Goal: Task Accomplishment & Management: Manage account settings

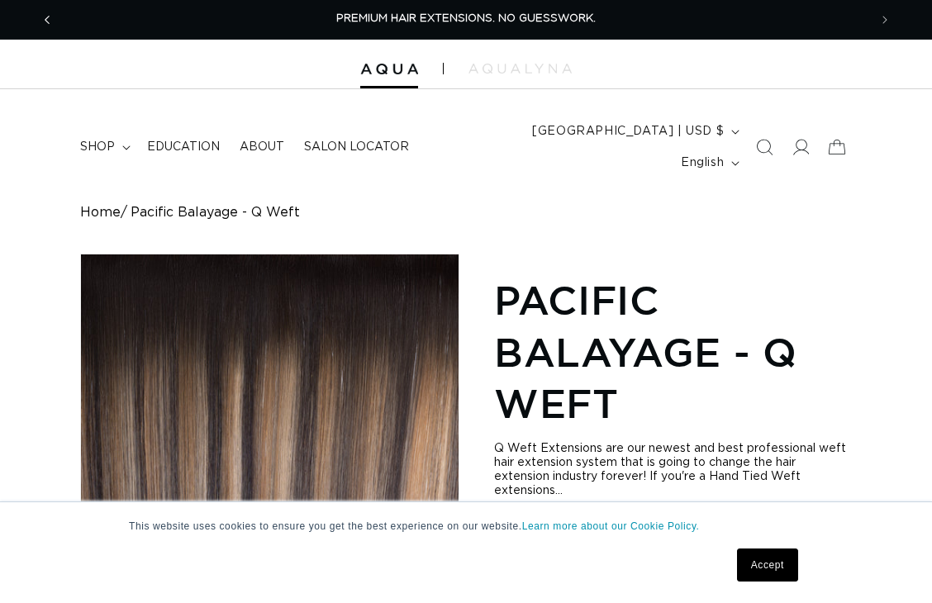
click at [45, 13] on icon "Previous announcement" at bounding box center [48, 20] width 6 height 18
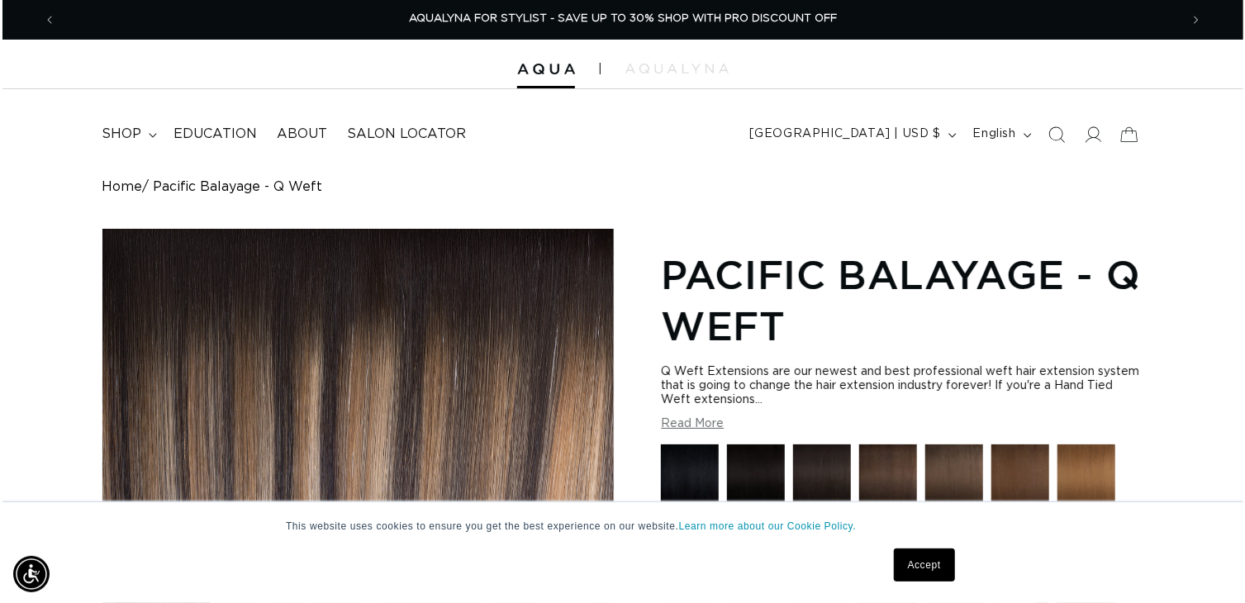
scroll to position [0, 2255]
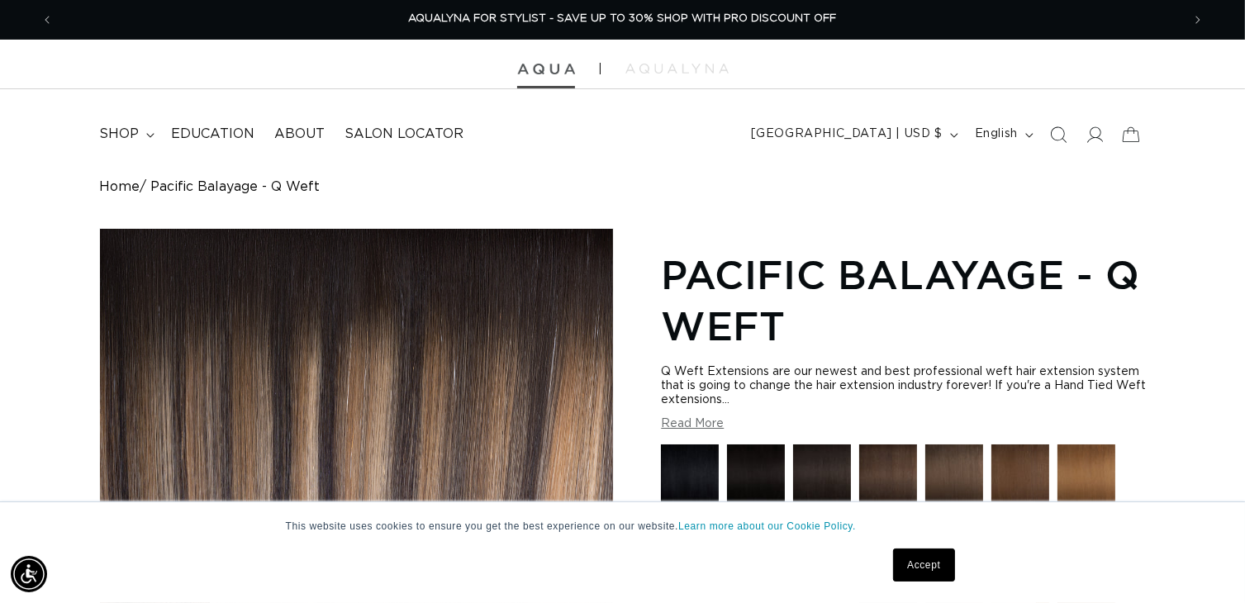
click at [542, 74] on img at bounding box center [546, 70] width 58 height 12
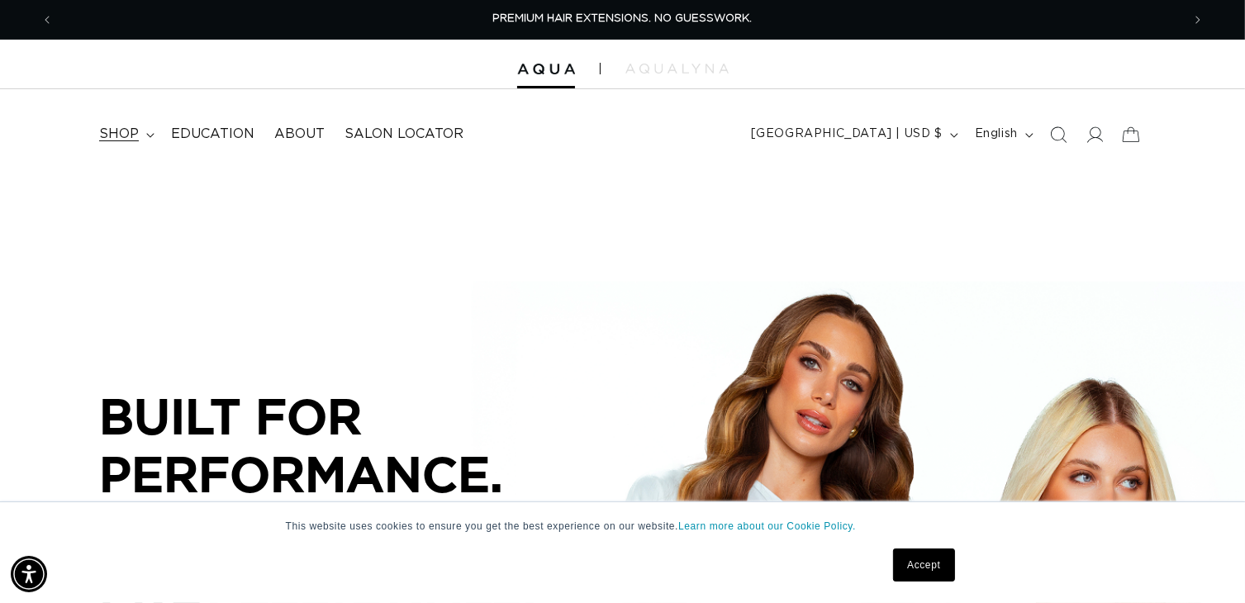
click at [135, 135] on span "shop" at bounding box center [119, 134] width 40 height 17
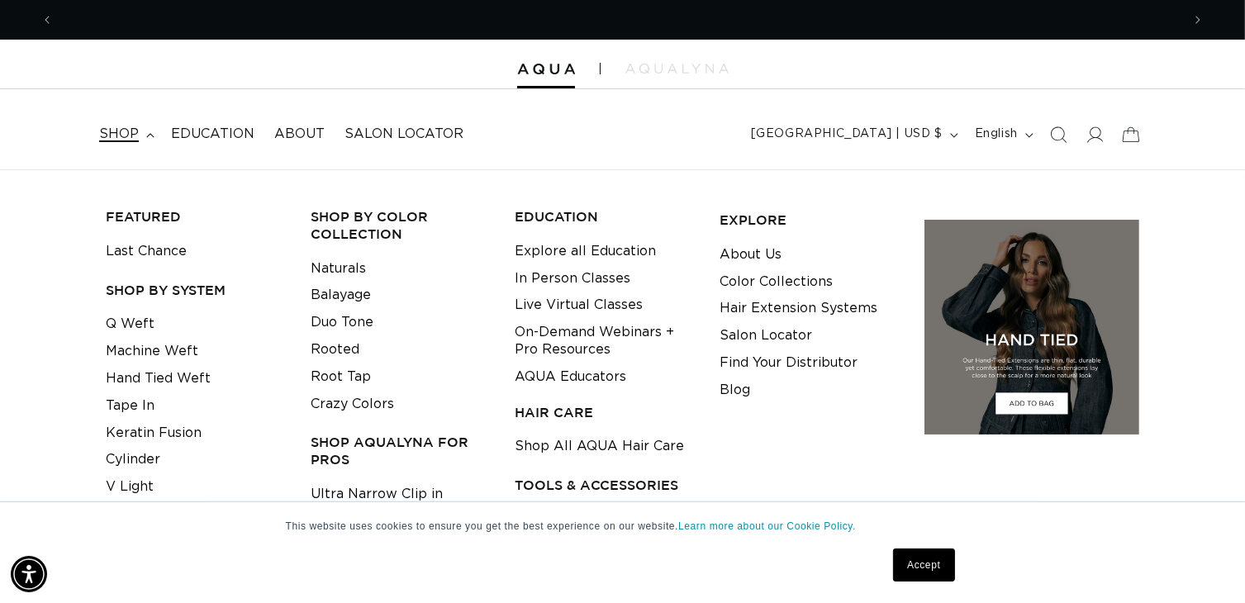
scroll to position [0, 1128]
click at [135, 325] on link "Q Weft" at bounding box center [130, 324] width 49 height 27
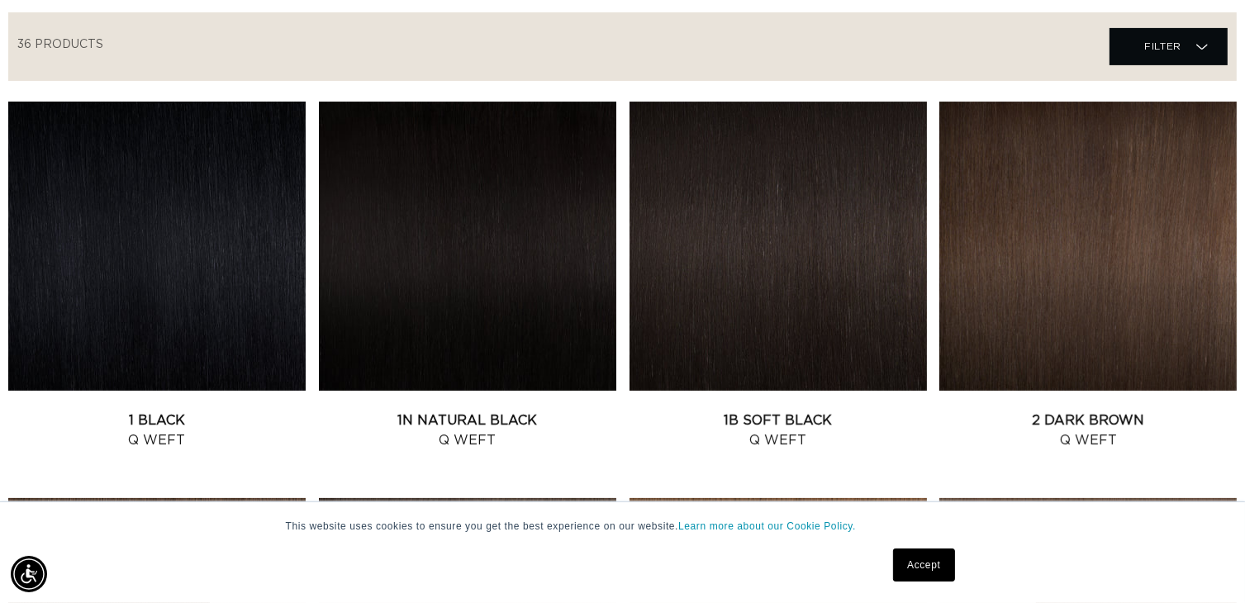
click at [896, 565] on link "Accept" at bounding box center [923, 565] width 61 height 33
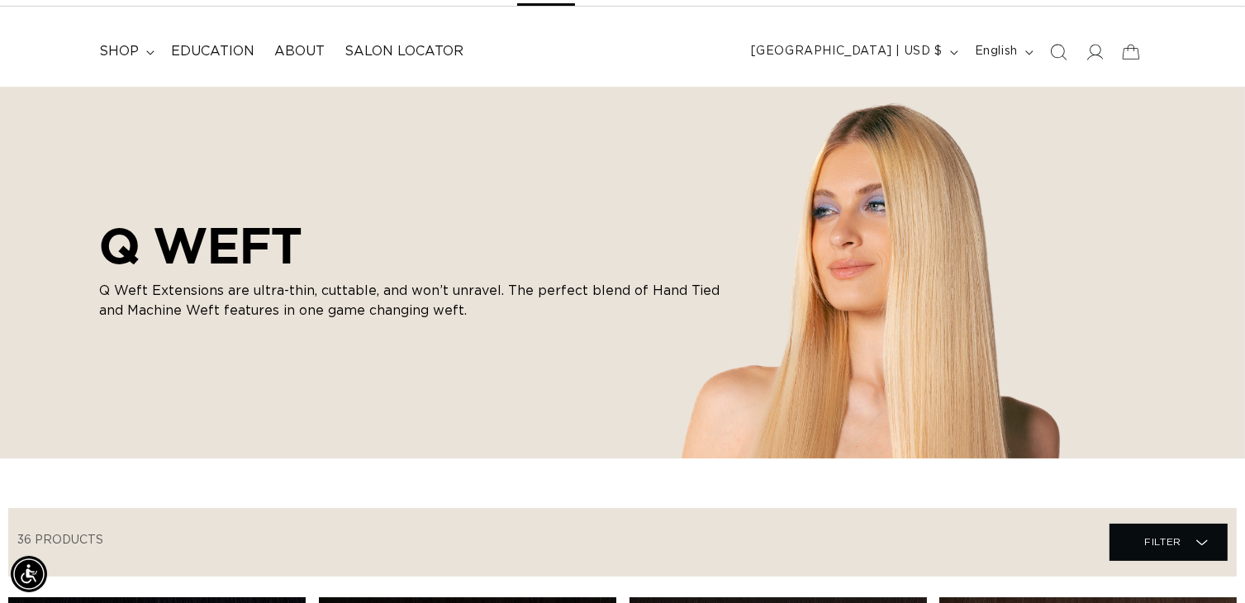
scroll to position [0, 2255]
click at [1097, 54] on icon at bounding box center [1094, 51] width 17 height 17
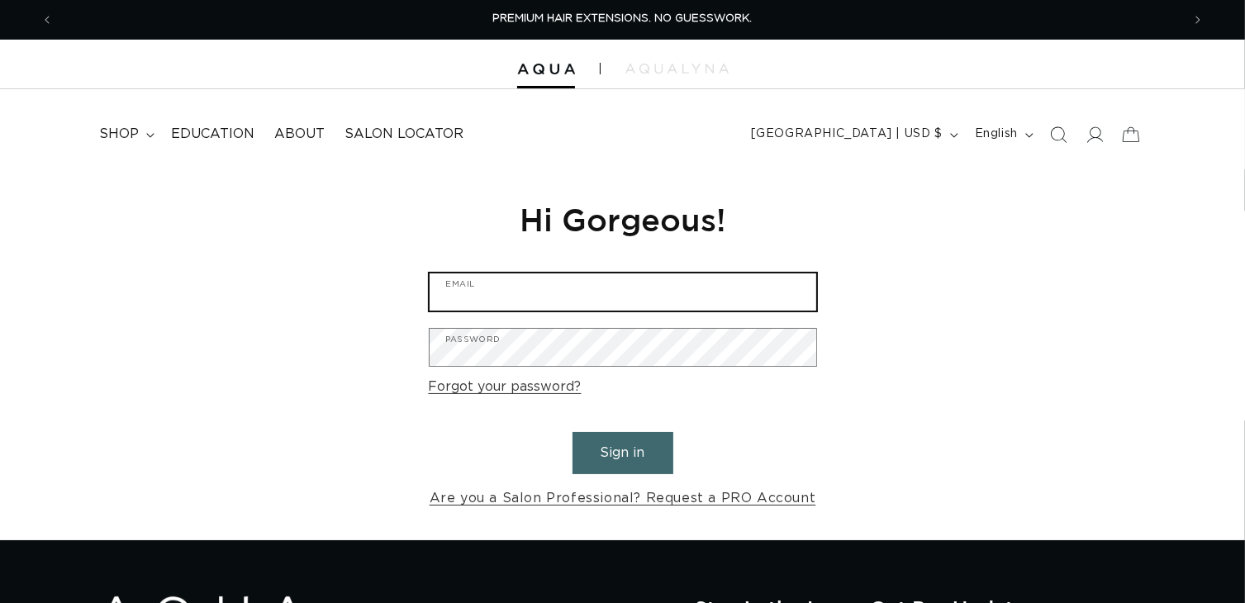
click at [573, 288] on input "Email" at bounding box center [623, 291] width 387 height 37
type input "mckenzie@fringeoflombard.com"
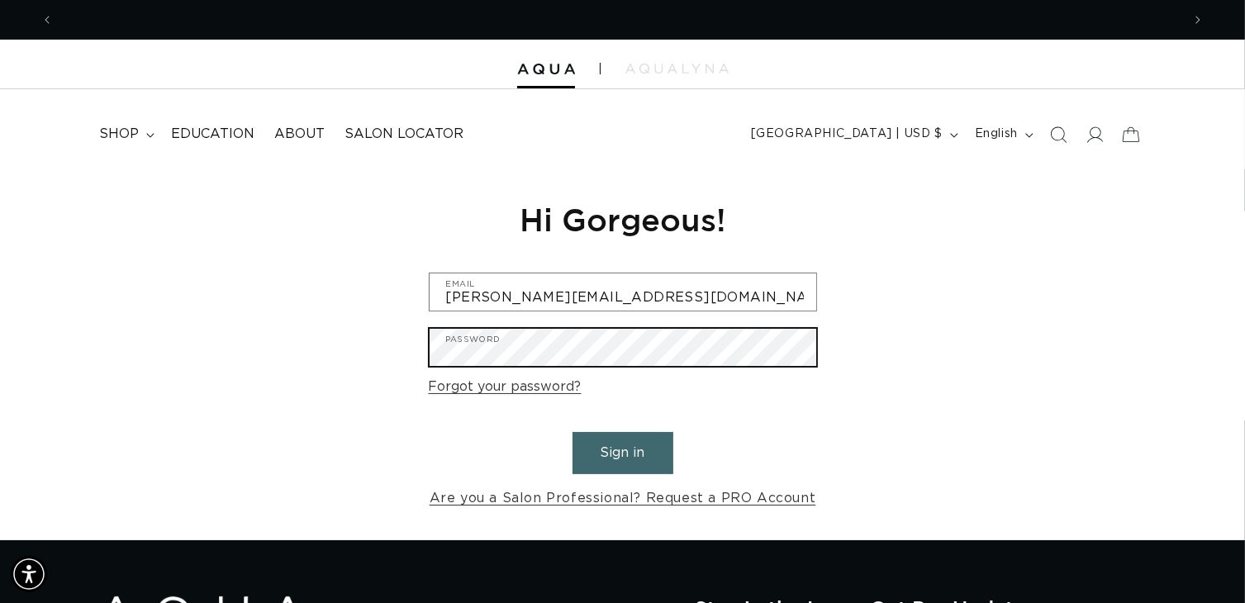
scroll to position [0, 0]
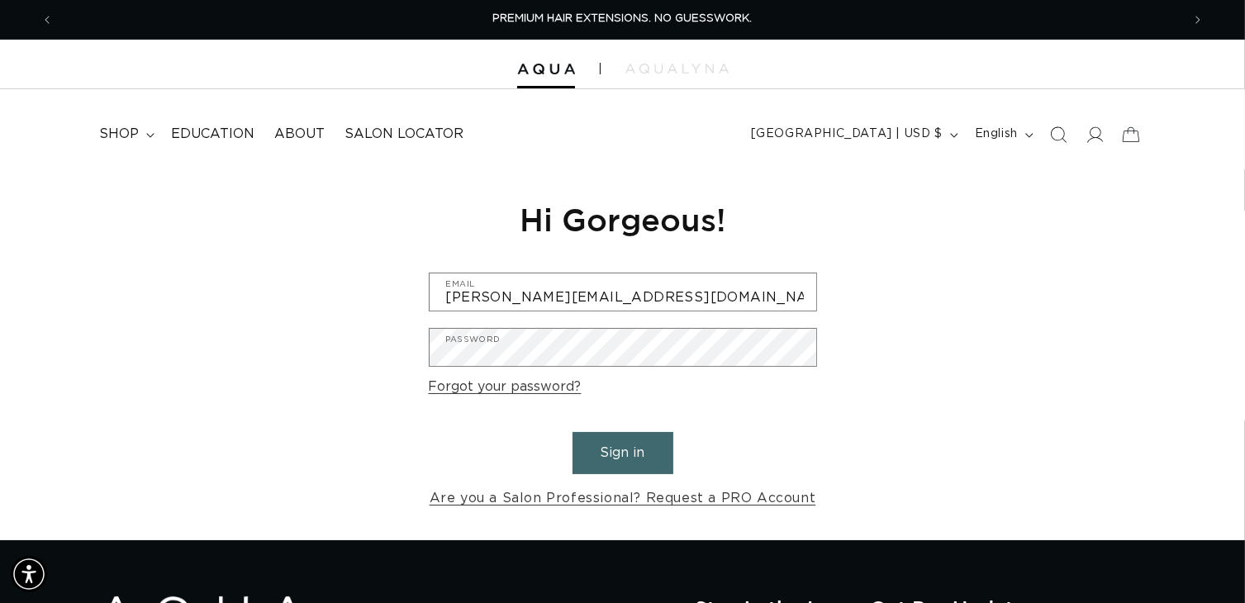
click at [644, 466] on button "Sign in" at bounding box center [623, 453] width 101 height 42
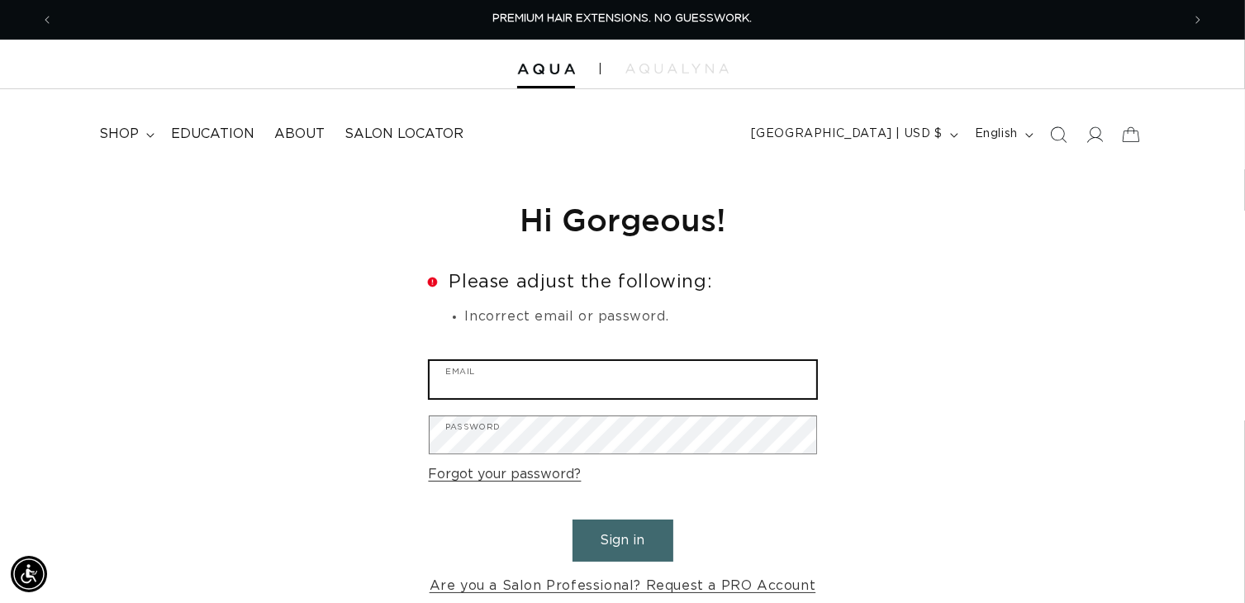
click at [486, 385] on input "Email" at bounding box center [623, 379] width 387 height 37
type input "[PERSON_NAME][EMAIL_ADDRESS][DOMAIN_NAME]"
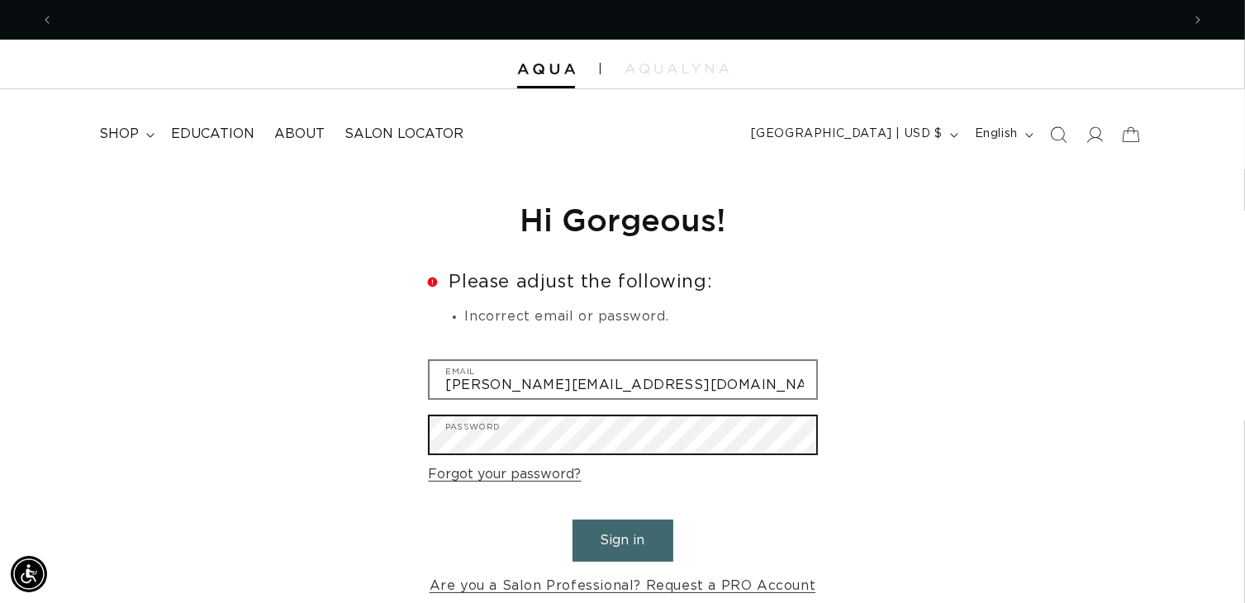
scroll to position [0, 2255]
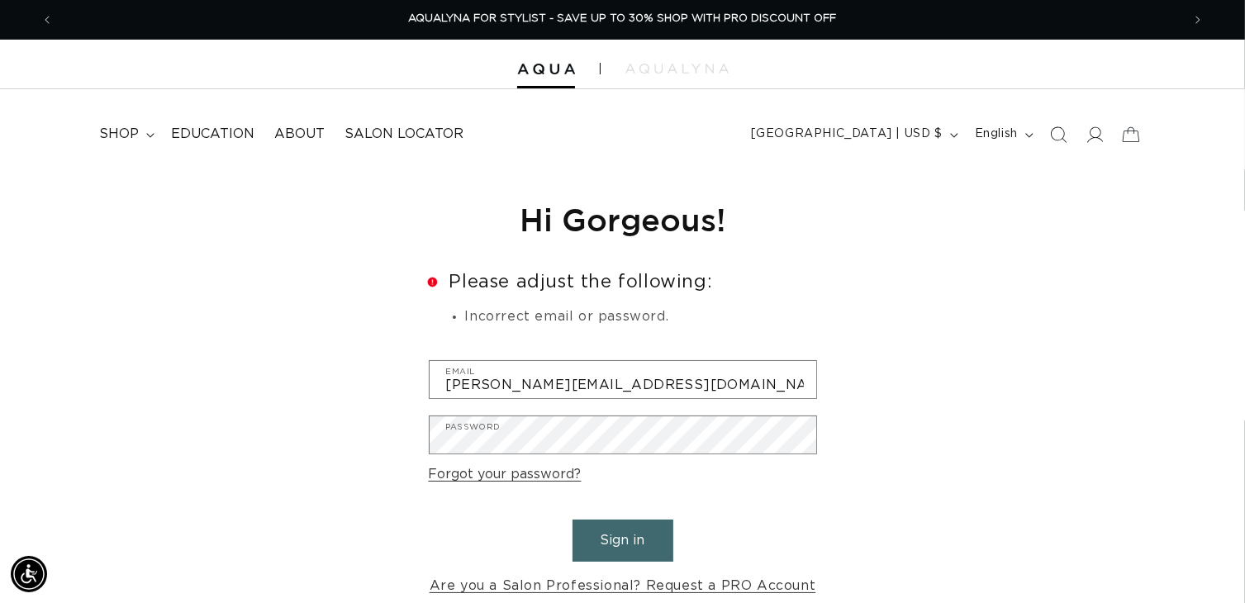
click at [645, 544] on button "Sign in" at bounding box center [623, 541] width 101 height 42
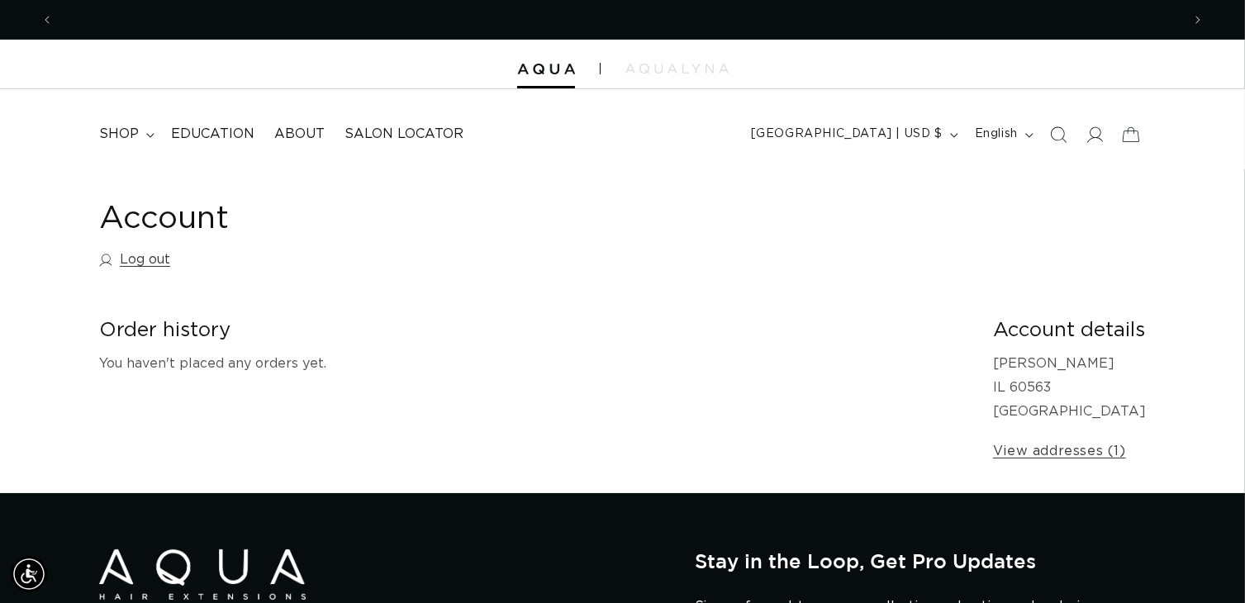
scroll to position [0, 1128]
click at [116, 139] on span "shop" at bounding box center [119, 134] width 40 height 17
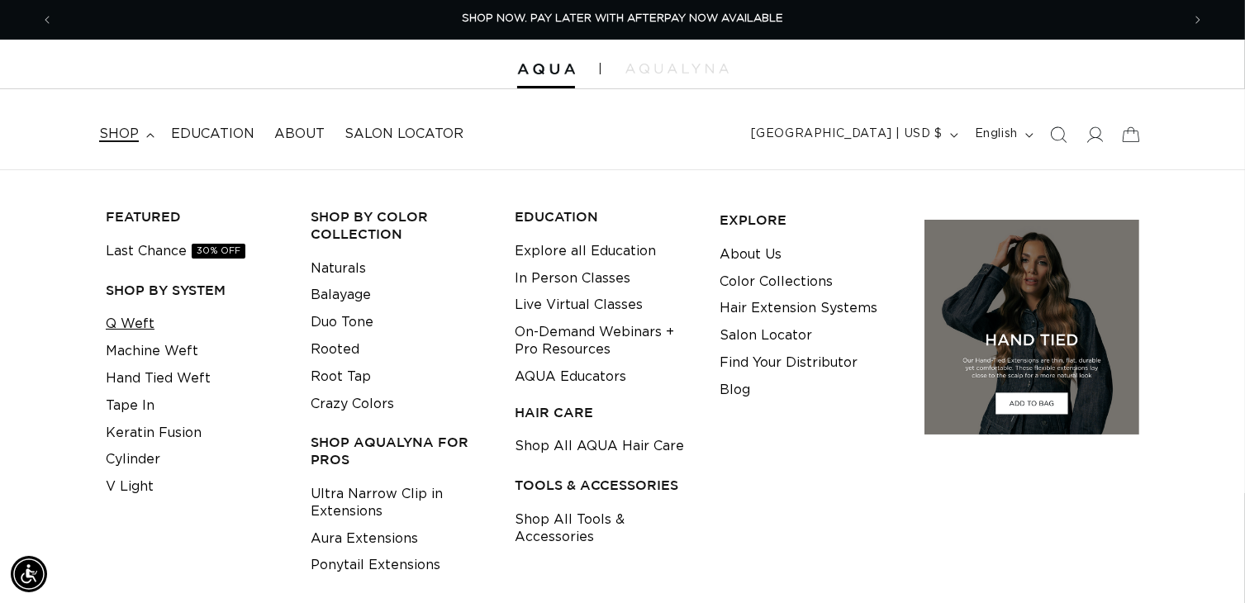
click at [135, 320] on link "Q Weft" at bounding box center [130, 324] width 49 height 27
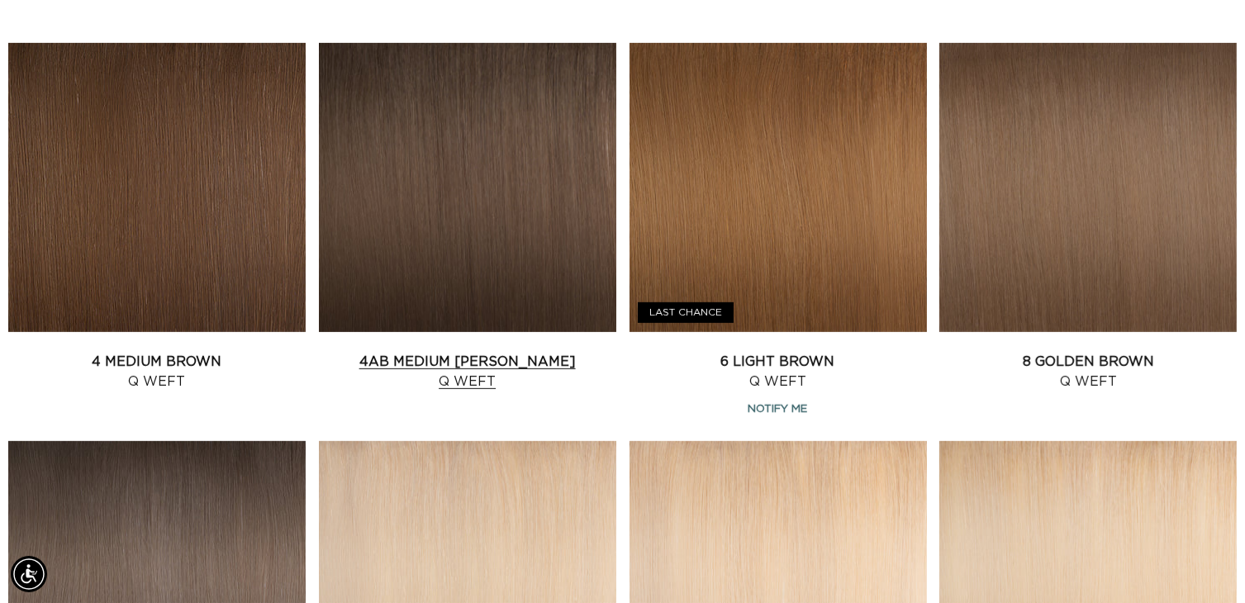
scroll to position [1157, 0]
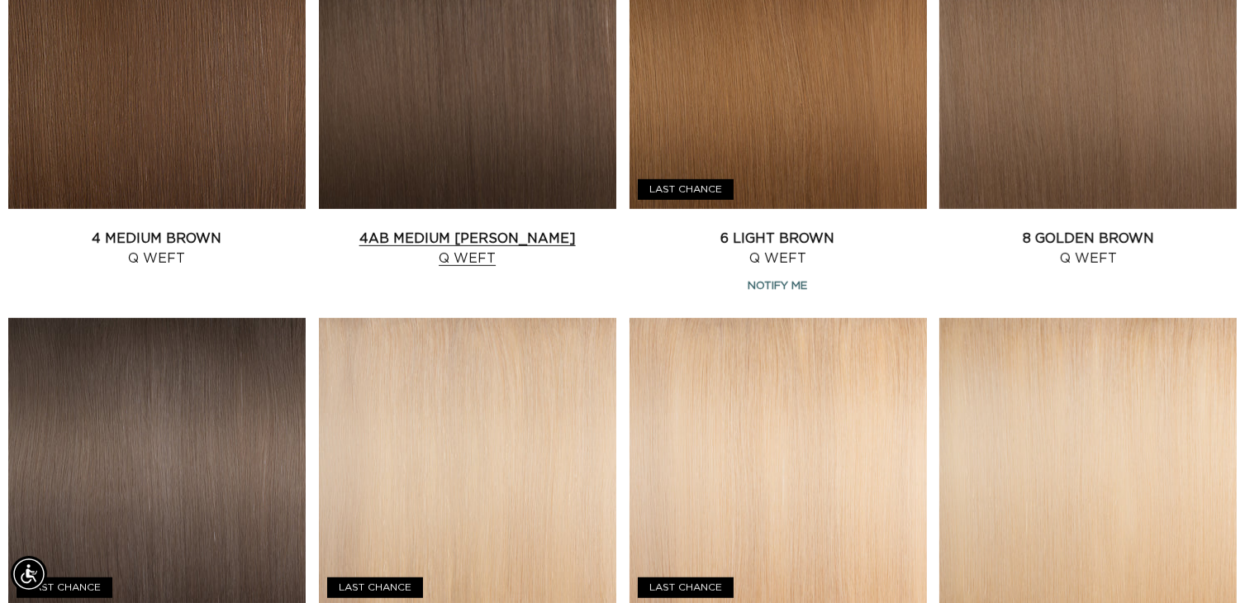
click at [412, 230] on link "4AB Medium Ash Brown Q Weft" at bounding box center [467, 249] width 297 height 40
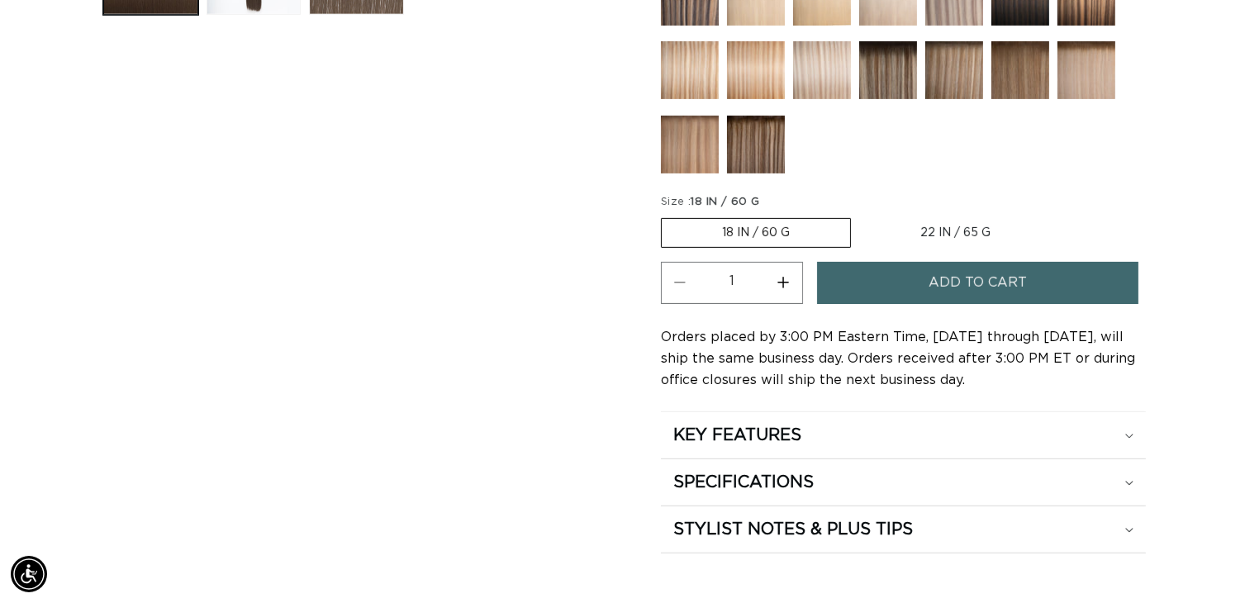
scroll to position [0, 1128]
click at [809, 218] on label "18 IN / 60 G Variant sold out or unavailable" at bounding box center [756, 233] width 190 height 30
click at [666, 215] on input "18 IN / 60 G Variant sold out or unavailable" at bounding box center [665, 215] width 1 height 1
click at [939, 219] on label "22 IN / 65 G Variant sold out or unavailable" at bounding box center [955, 233] width 191 height 28
click at [860, 215] on input "22 IN / 65 G Variant sold out or unavailable" at bounding box center [859, 215] width 1 height 1
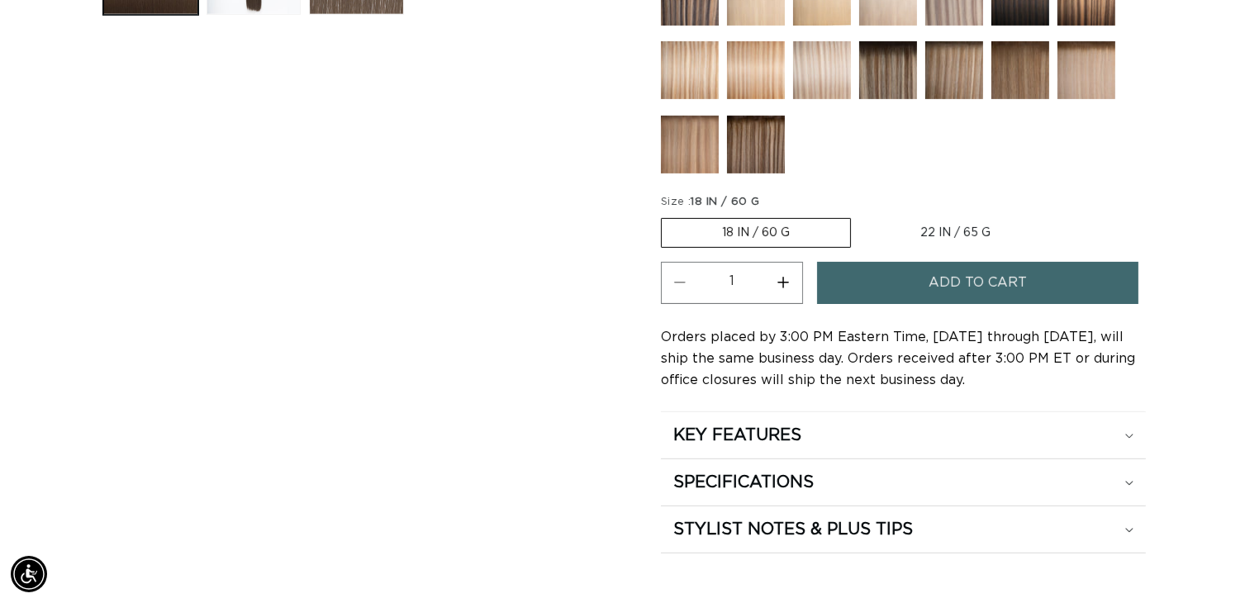
radio input "true"
click at [760, 219] on label "18 IN / 60 G Variant sold out or unavailable" at bounding box center [755, 233] width 188 height 28
click at [666, 215] on input "18 IN / 60 G Variant sold out or unavailable" at bounding box center [665, 215] width 1 height 1
radio input "true"
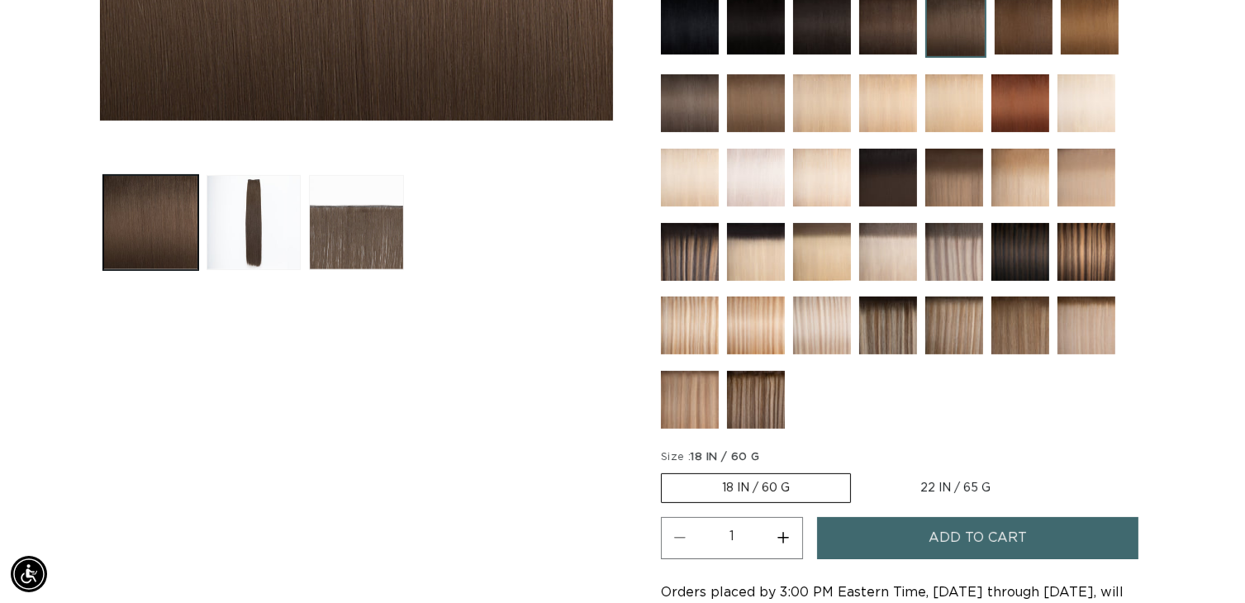
scroll to position [578, 0]
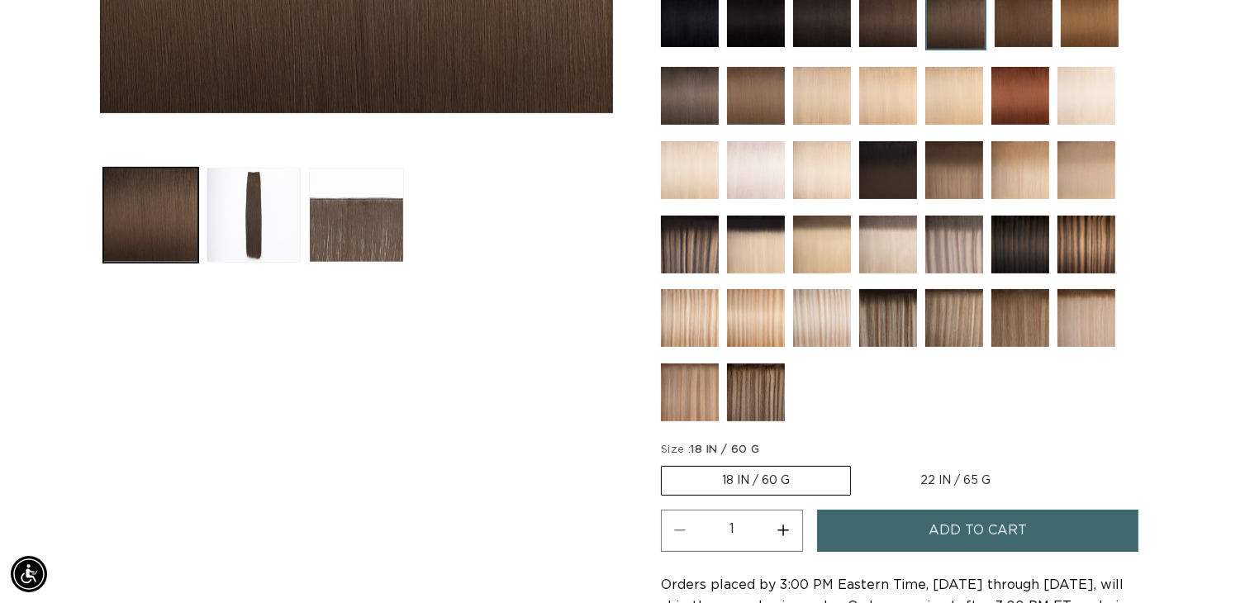
click at [949, 467] on label "22 IN / 65 G Variant sold out or unavailable" at bounding box center [955, 481] width 191 height 28
click at [860, 463] on input "22 IN / 65 G Variant sold out or unavailable" at bounding box center [859, 463] width 1 height 1
radio input "true"
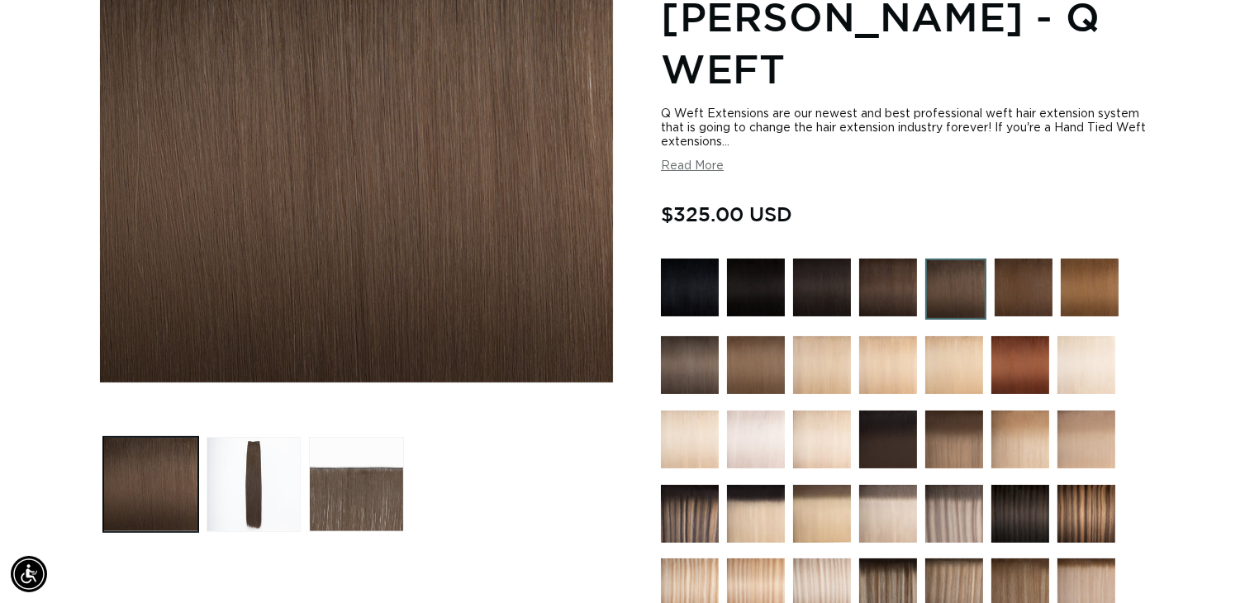
scroll to position [165, 0]
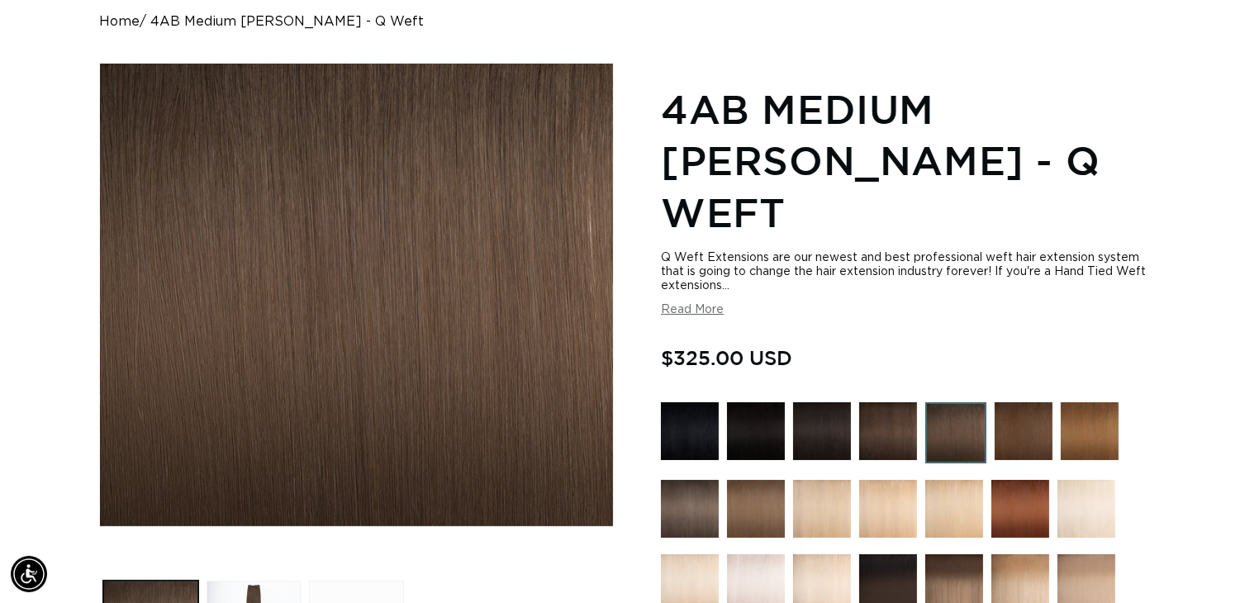
click at [738, 402] on img at bounding box center [756, 431] width 58 height 58
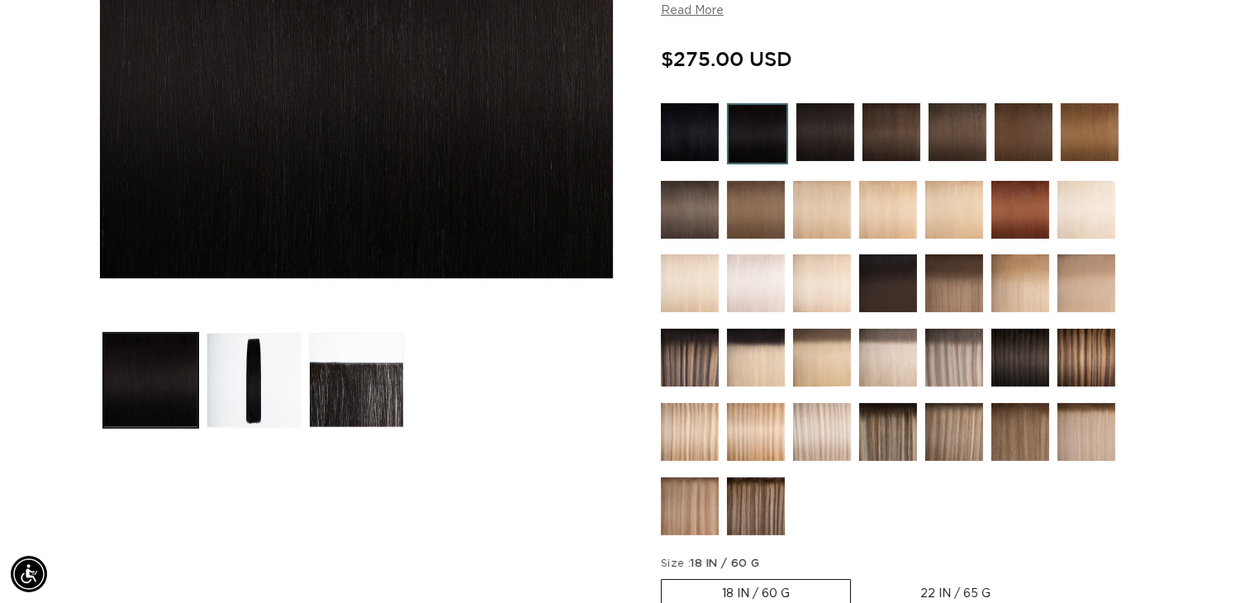
scroll to position [0, 1128]
click at [1016, 127] on img at bounding box center [1024, 132] width 58 height 58
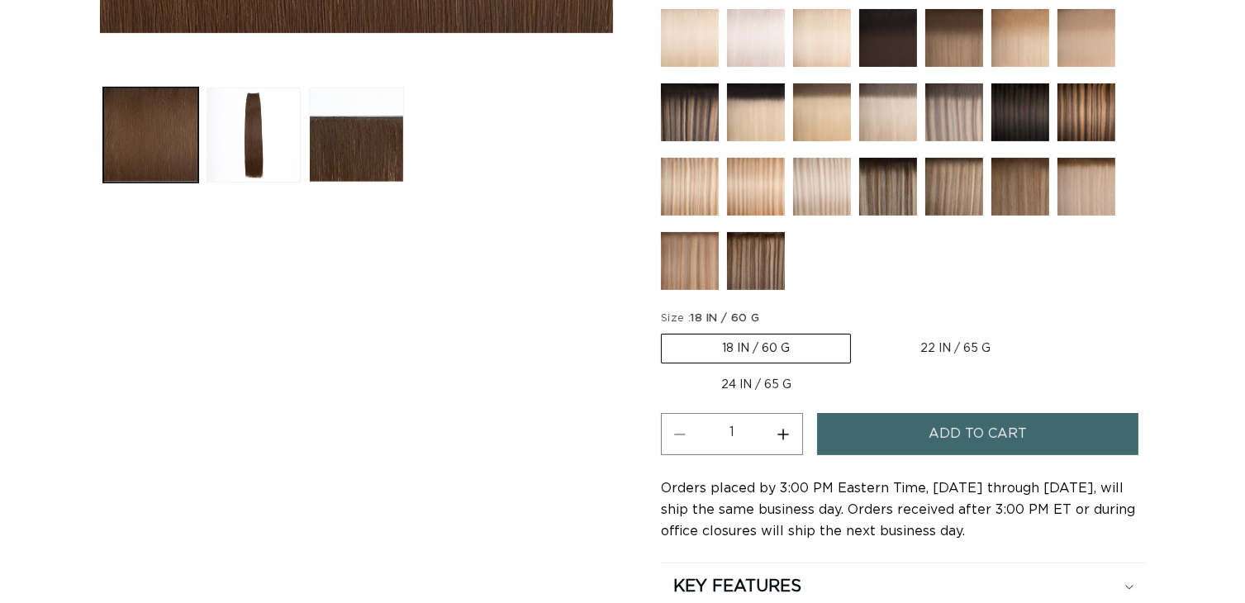
scroll to position [744, 0]
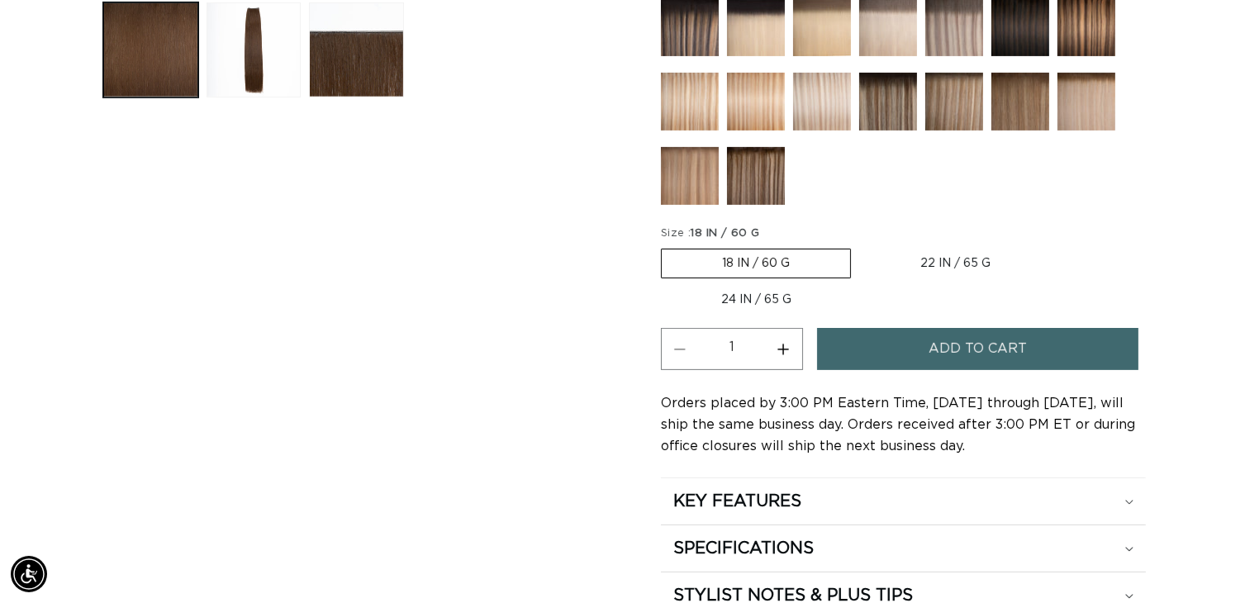
click at [787, 287] on label "24 IN / 65 G Variant sold out or unavailable" at bounding box center [756, 300] width 191 height 28
click at [1059, 246] on input "24 IN / 65 G Variant sold out or unavailable" at bounding box center [1059, 245] width 1 height 1
radio input "true"
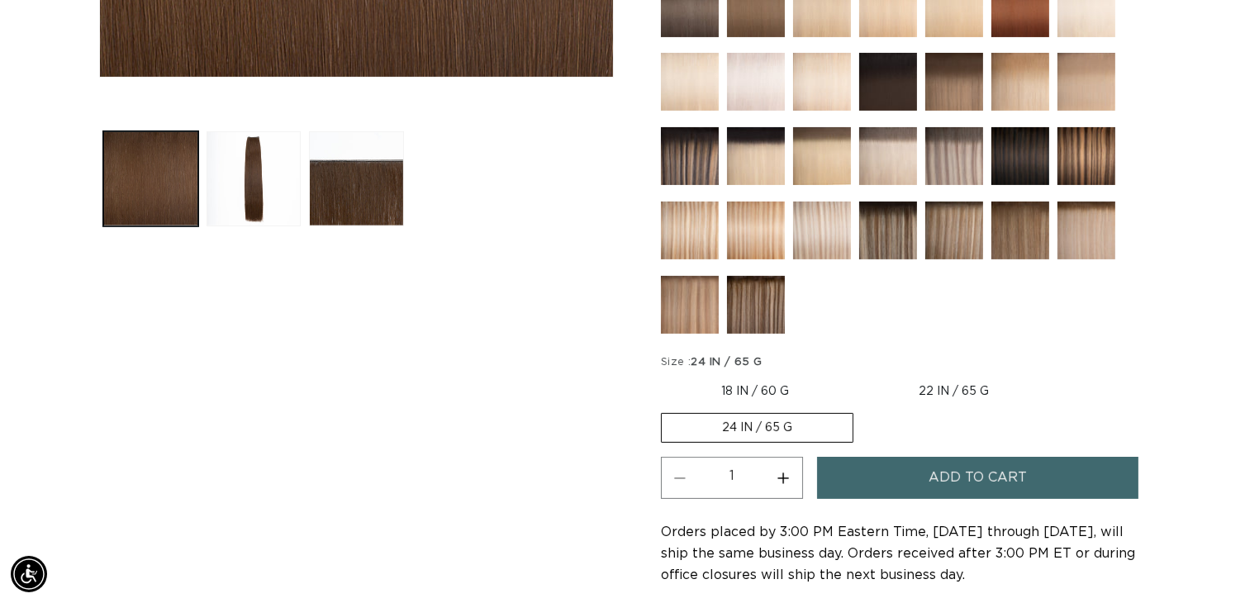
scroll to position [744, 0]
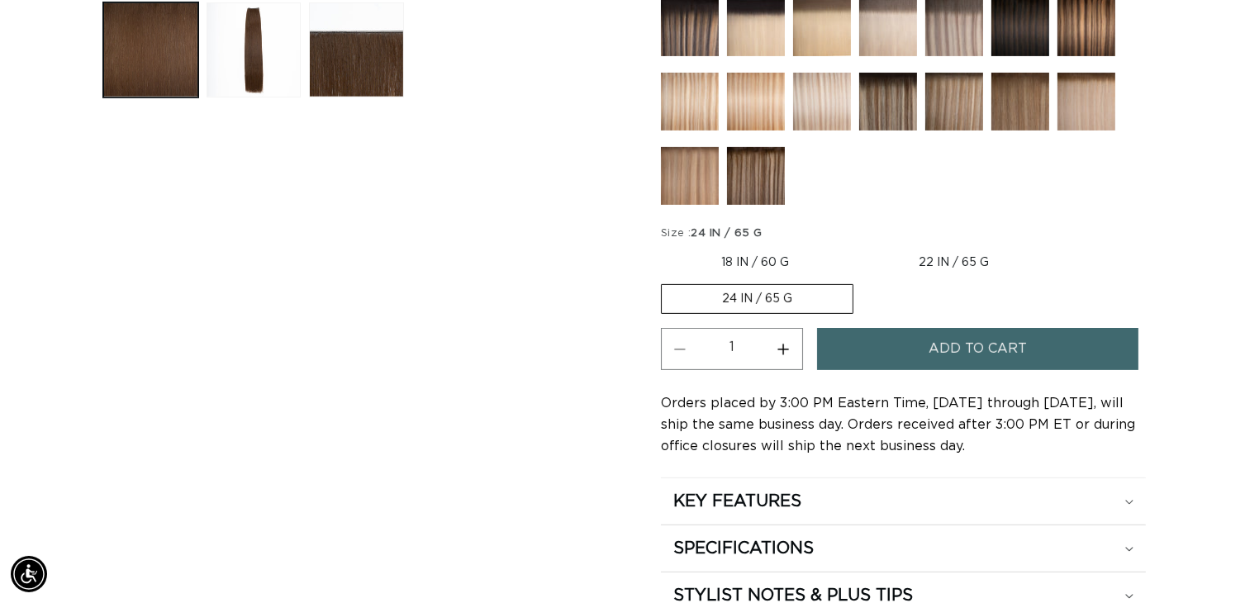
click at [748, 259] on label "18 IN / 60 G Variant sold out or unavailable" at bounding box center [755, 263] width 188 height 28
click at [666, 246] on input "18 IN / 60 G Variant sold out or unavailable" at bounding box center [665, 245] width 1 height 1
radio input "true"
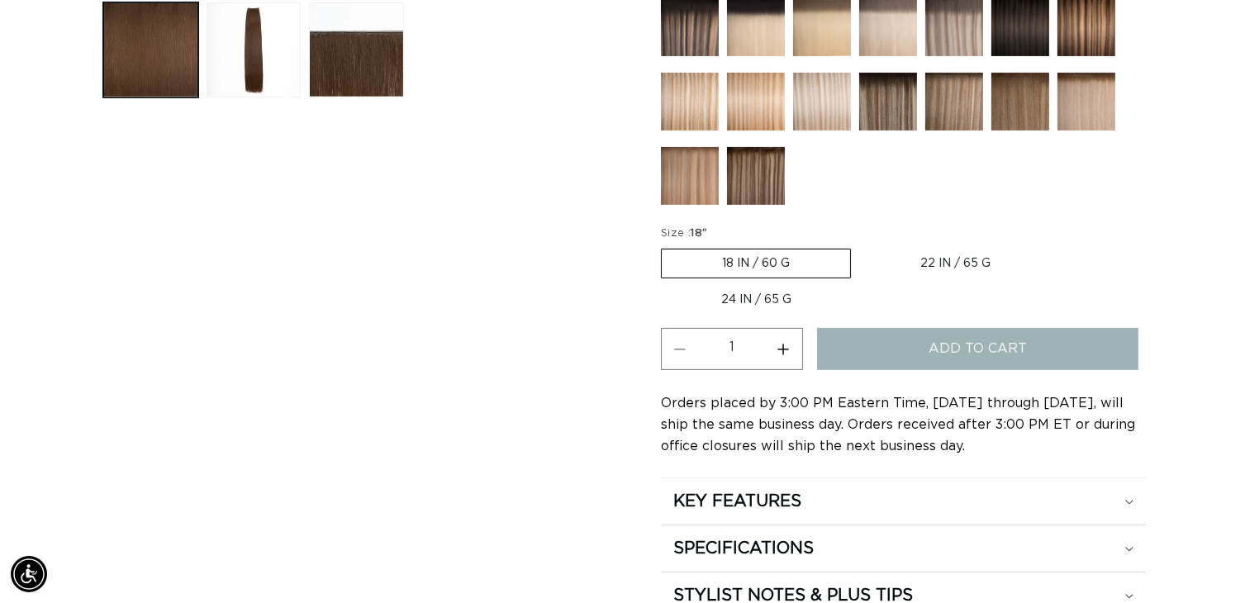
scroll to position [0, 0]
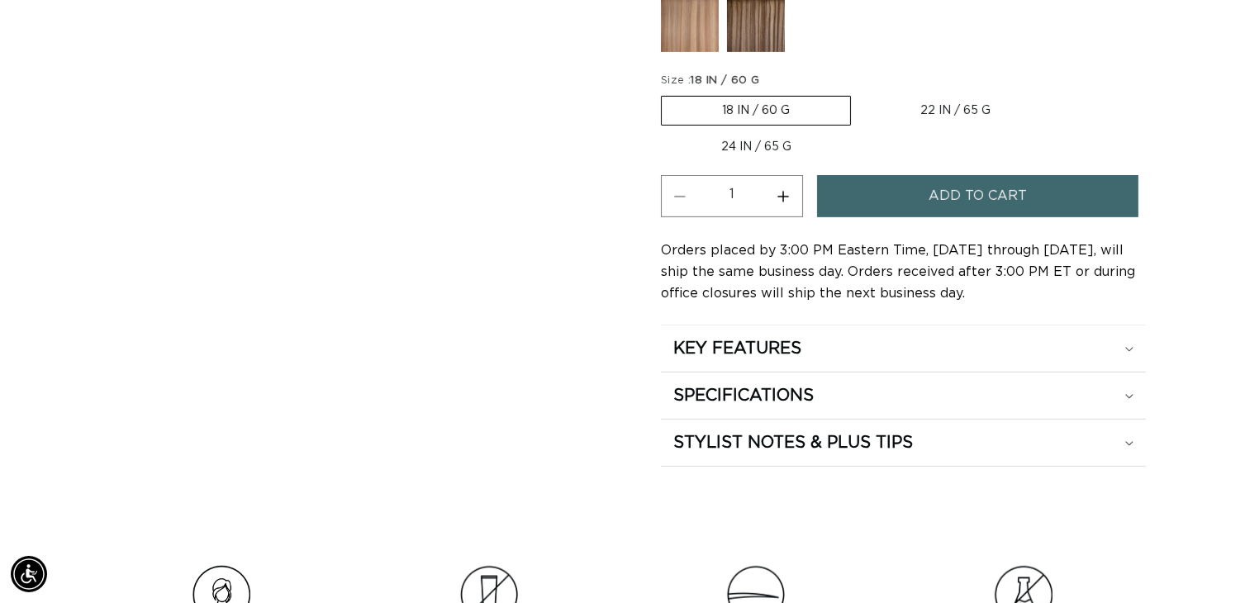
scroll to position [744, 0]
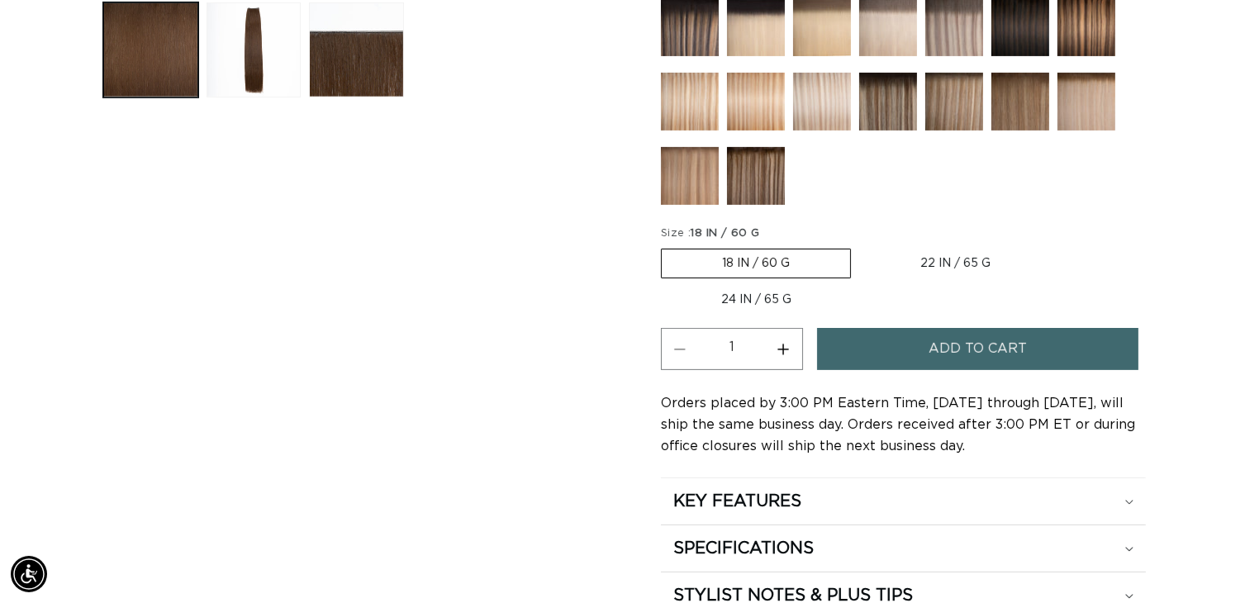
click at [954, 252] on label "22 IN / 65 G Variant sold out or unavailable" at bounding box center [955, 264] width 191 height 28
click at [860, 246] on input "22 IN / 65 G Variant sold out or unavailable" at bounding box center [859, 245] width 1 height 1
radio input "true"
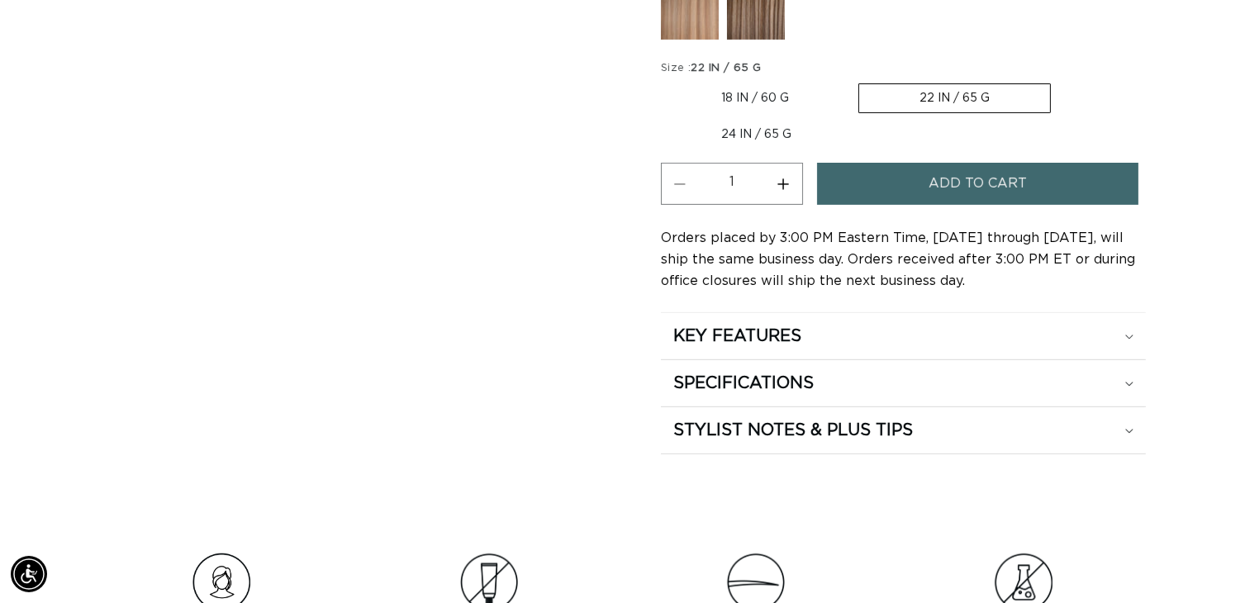
scroll to position [0, 1128]
click at [783, 133] on label "24 IN / 65 G Variant sold out or unavailable" at bounding box center [756, 135] width 191 height 28
click at [1059, 81] on input "24 IN / 65 G Variant sold out or unavailable" at bounding box center [1059, 80] width 1 height 1
radio input "true"
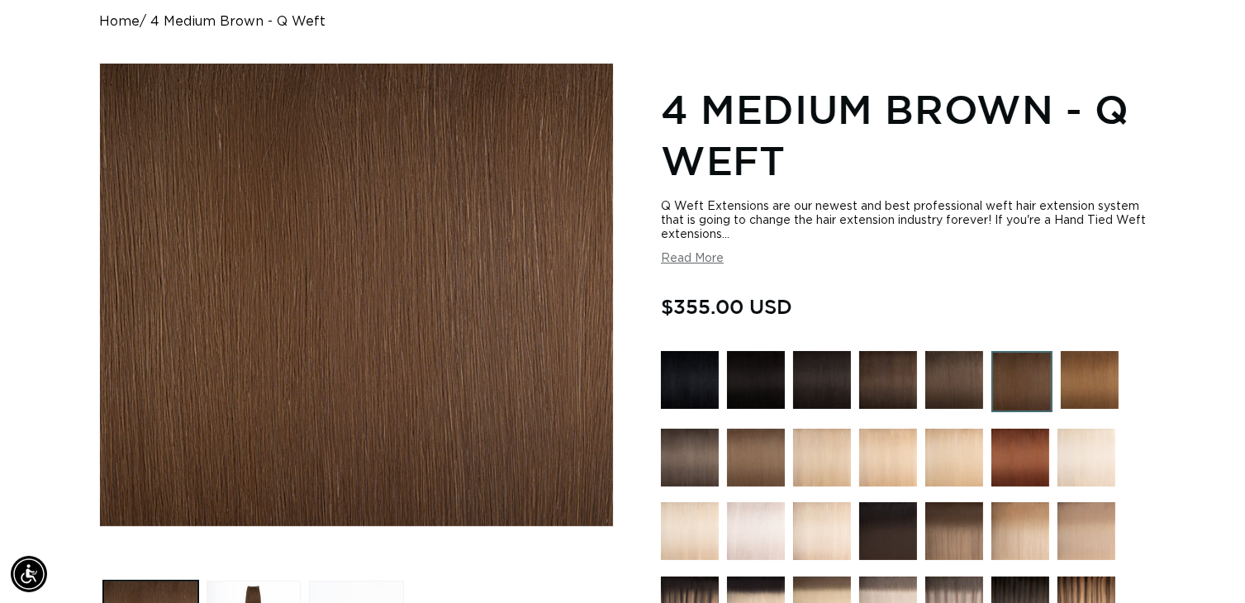
scroll to position [0, 1128]
